Goal: Check status: Check status

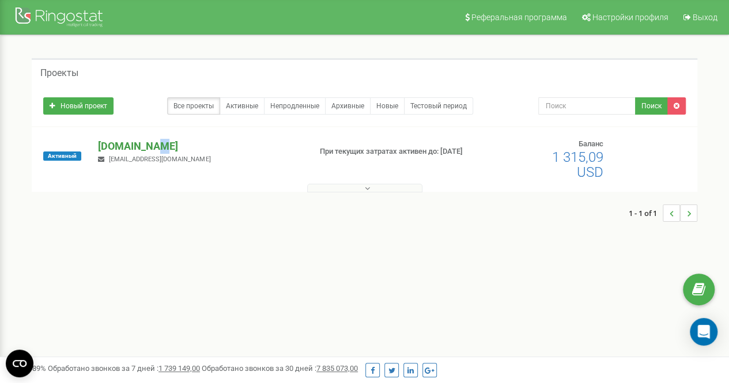
drag, startPoint x: 153, startPoint y: 149, endPoint x: 165, endPoint y: 148, distance: 11.6
click at [153, 149] on p "[DOMAIN_NAME]" at bounding box center [199, 146] width 203 height 15
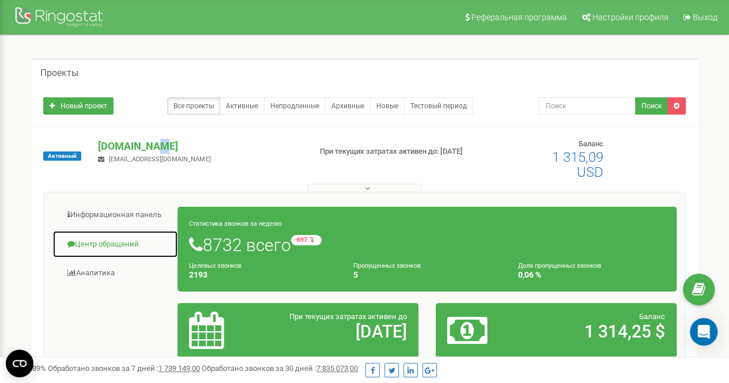
click at [114, 247] on link "Центр обращений" at bounding box center [115, 244] width 126 height 28
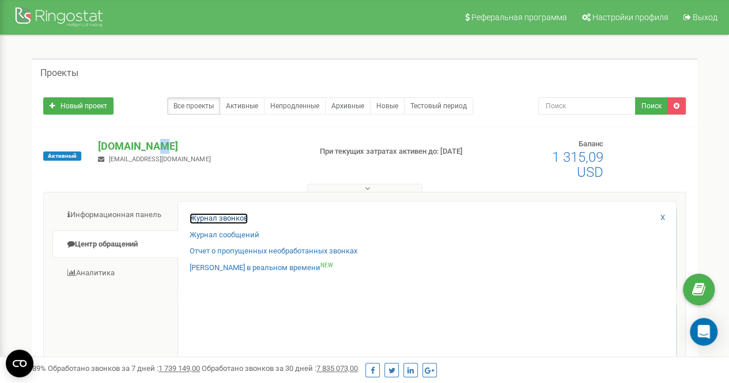
click at [239, 218] on link "Журнал звонков" at bounding box center [219, 218] width 58 height 11
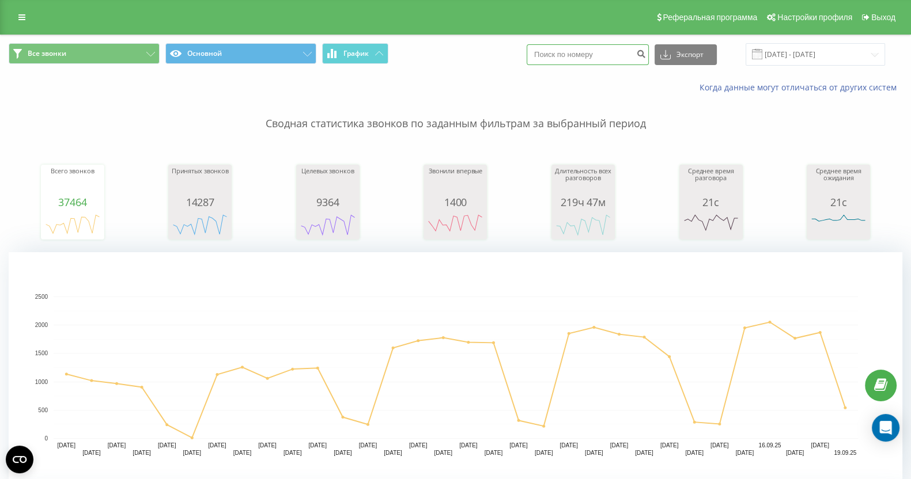
paste input "(095) 719-15-00"
type input "0957191500"
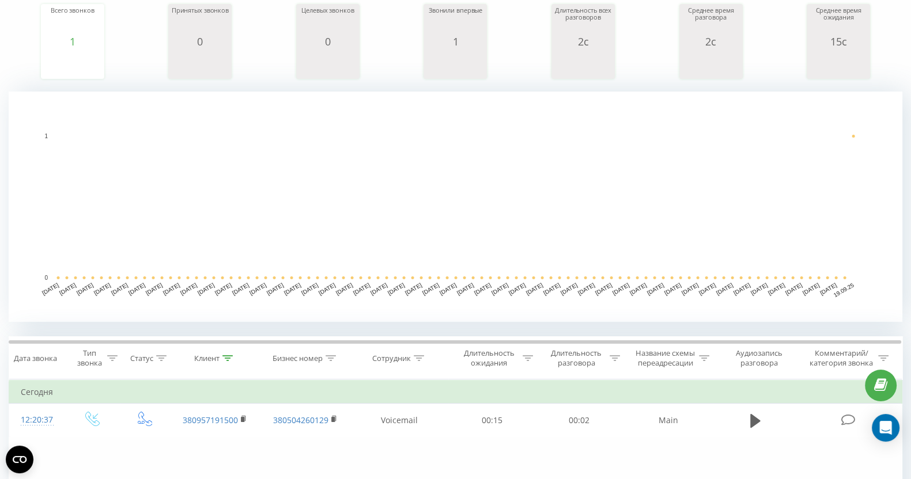
scroll to position [360, 0]
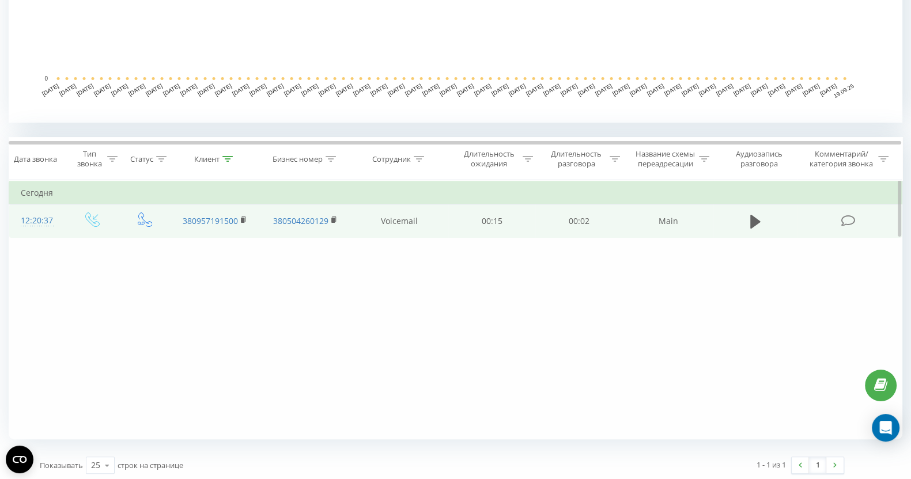
drag, startPoint x: 243, startPoint y: 220, endPoint x: 256, endPoint y: 206, distance: 20.0
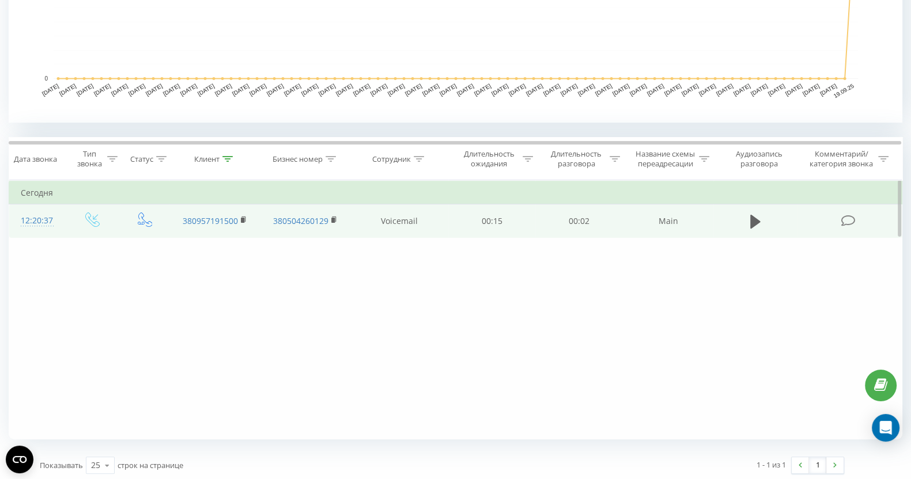
click at [242, 220] on rect at bounding box center [242, 220] width 3 height 5
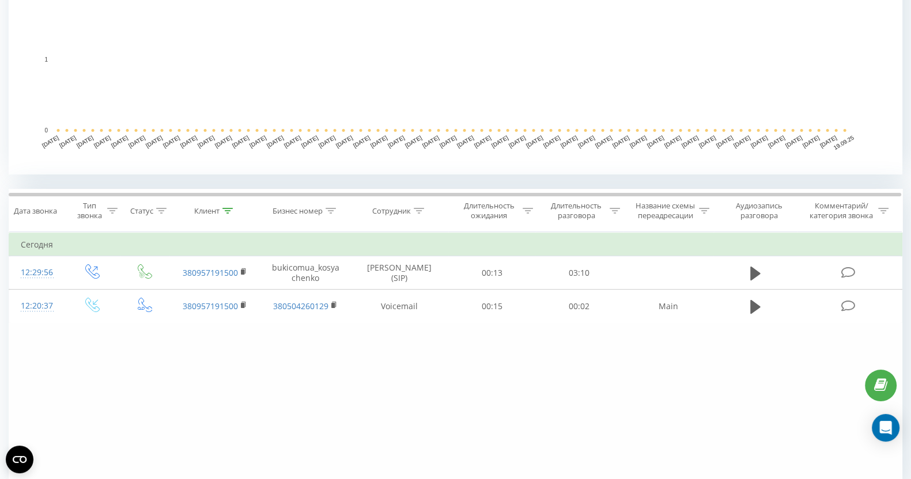
scroll to position [363, 0]
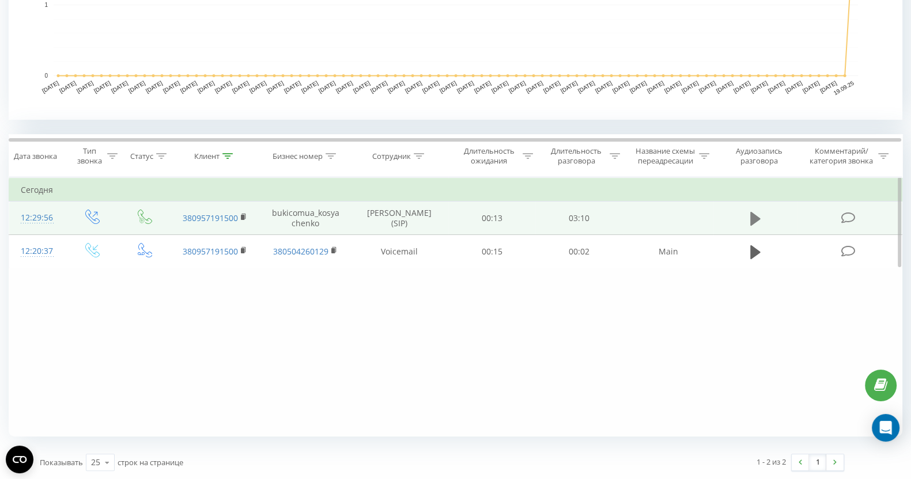
drag, startPoint x: 754, startPoint y: 219, endPoint x: 710, endPoint y: 88, distance: 138.5
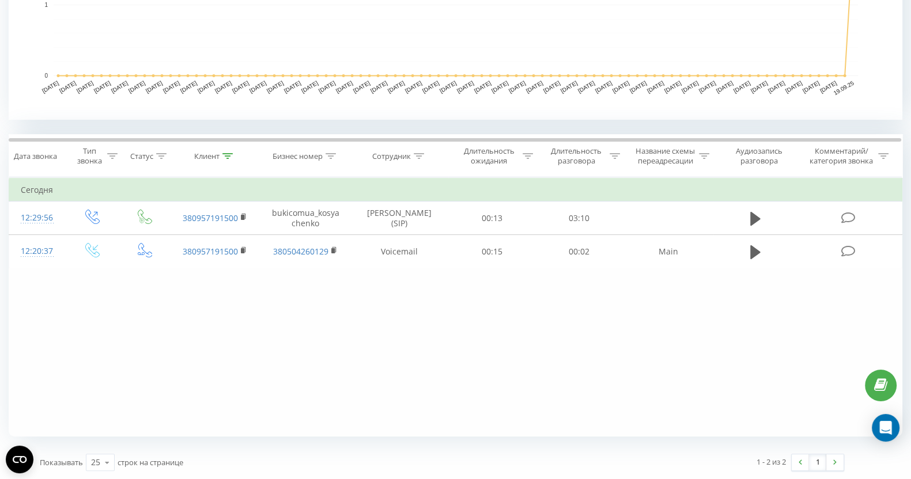
click at [753, 218] on icon at bounding box center [755, 218] width 10 height 14
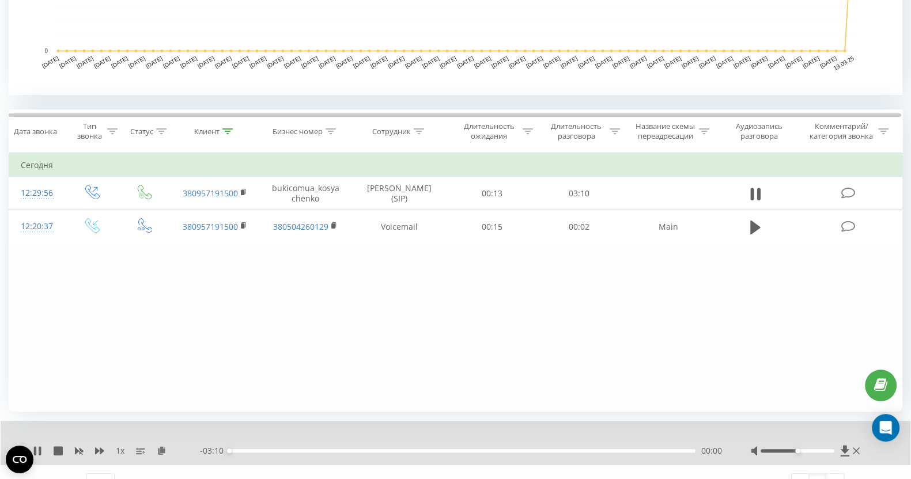
scroll to position [407, 0]
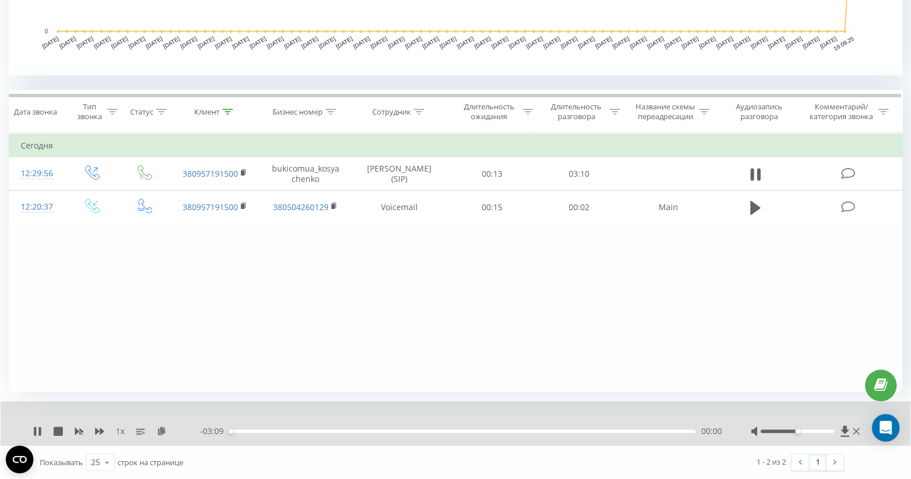
click at [341, 430] on div "00:00" at bounding box center [462, 431] width 466 height 3
click at [383, 431] on div "00:47" at bounding box center [462, 431] width 466 height 3
click at [418, 433] on div "- 02:05 01:04 01:04" at bounding box center [461, 432] width 522 height 12
click at [420, 432] on div "01:04" at bounding box center [462, 431] width 466 height 3
click at [452, 430] on div "01:31" at bounding box center [462, 431] width 466 height 3
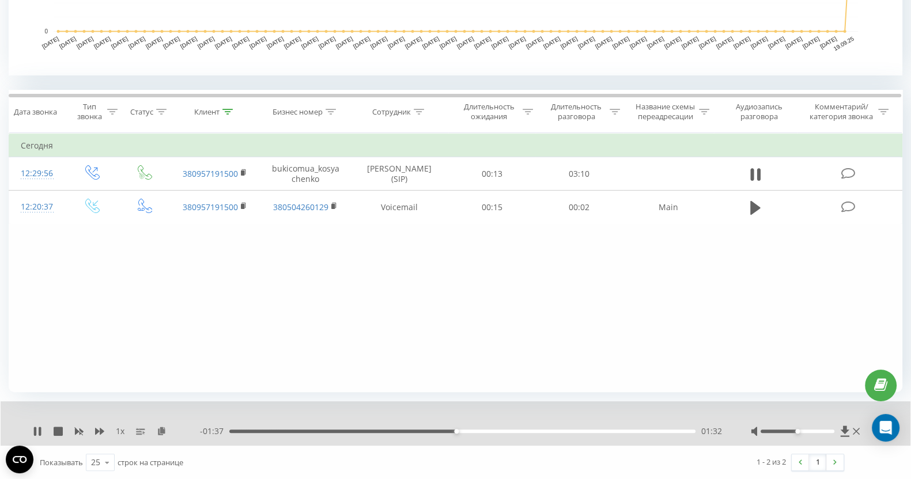
click at [474, 431] on div "01:32" at bounding box center [462, 431] width 466 height 3
click at [97, 433] on icon at bounding box center [99, 431] width 9 height 7
click at [546, 432] on div "00:00" at bounding box center [462, 431] width 466 height 3
click at [574, 430] on div "02:11" at bounding box center [462, 431] width 466 height 3
click at [65, 429] on div "1.25 x" at bounding box center [116, 432] width 167 height 12
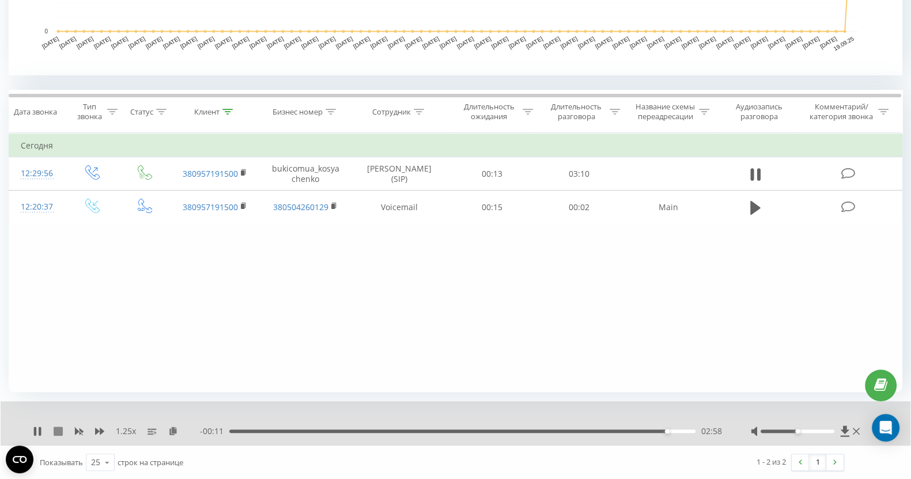
click at [55, 429] on icon at bounding box center [58, 431] width 9 height 9
